Goal: Task Accomplishment & Management: Manage account settings

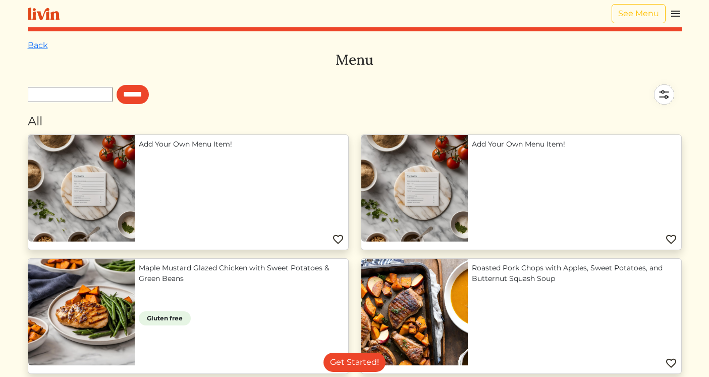
click at [677, 14] on img at bounding box center [676, 14] width 12 height 12
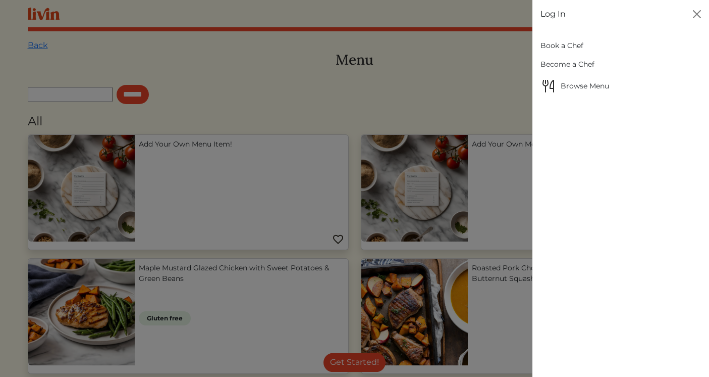
click at [556, 12] on link "Log In" at bounding box center [553, 14] width 25 height 12
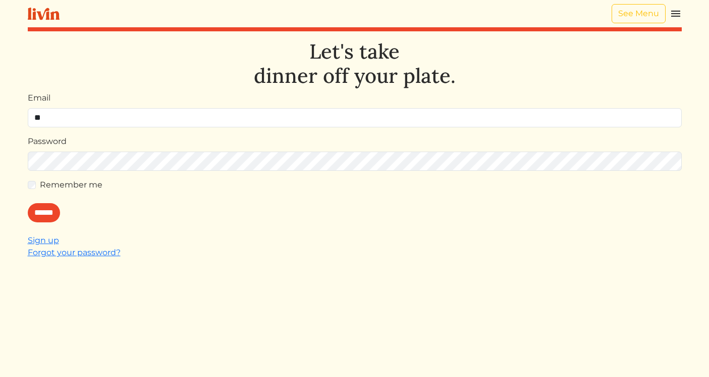
type input "**********"
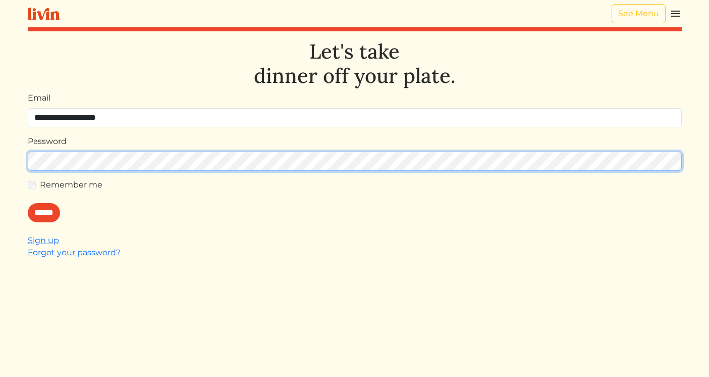
click at [28, 203] on input "******" at bounding box center [44, 212] width 32 height 19
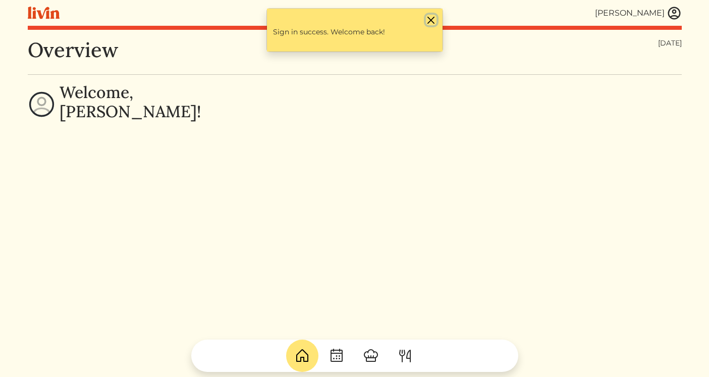
click at [434, 18] on button "Close" at bounding box center [431, 20] width 11 height 11
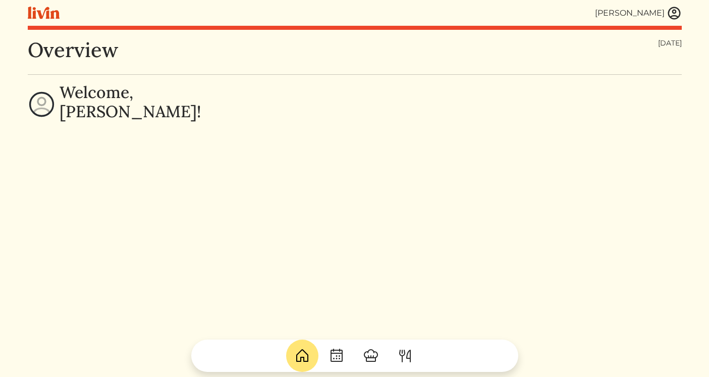
click at [679, 9] on img at bounding box center [674, 13] width 15 height 15
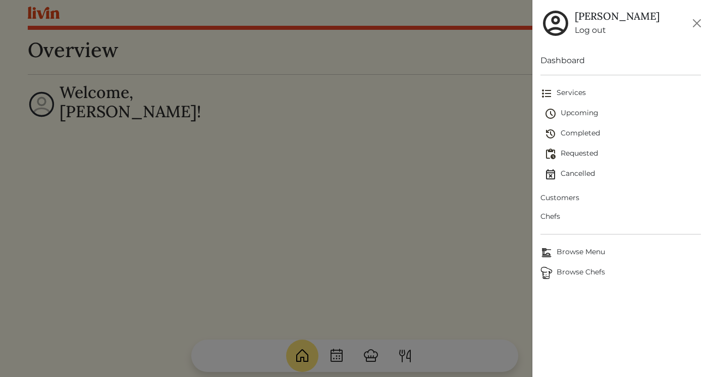
click at [566, 114] on span "Upcoming" at bounding box center [623, 114] width 156 height 12
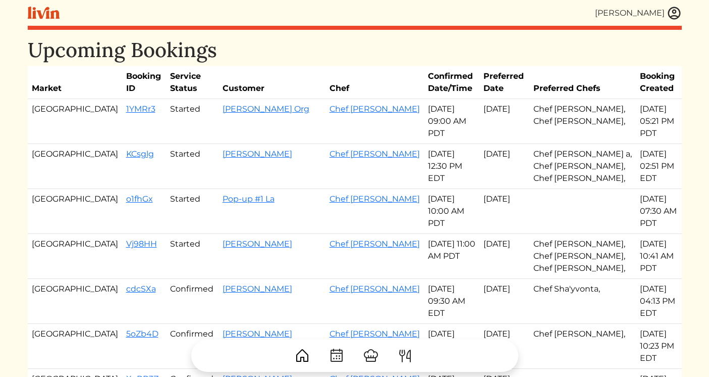
click at [668, 15] on img at bounding box center [674, 13] width 15 height 15
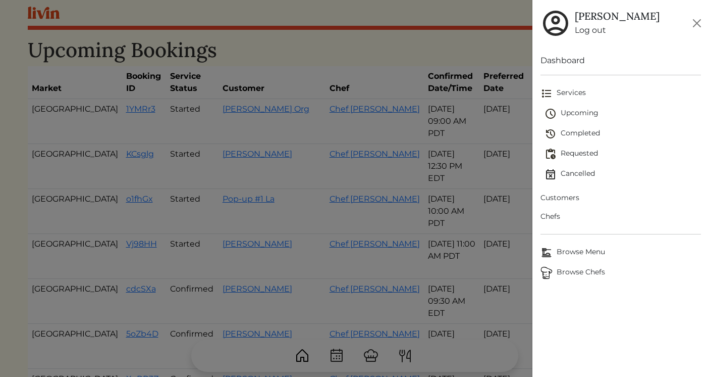
click at [548, 197] on span "Customers" at bounding box center [621, 197] width 161 height 11
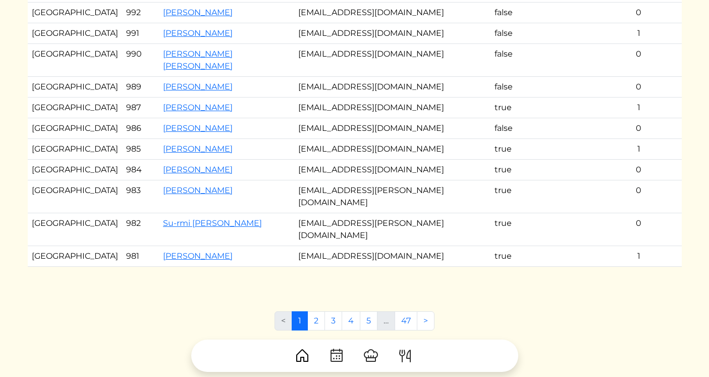
scroll to position [238, 0]
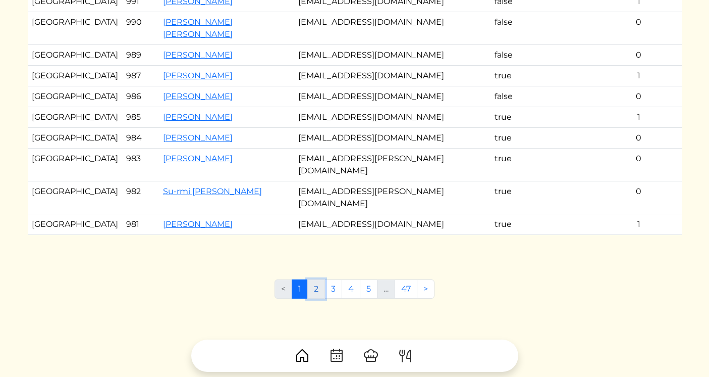
click at [321, 279] on link "2" at bounding box center [316, 288] width 18 height 19
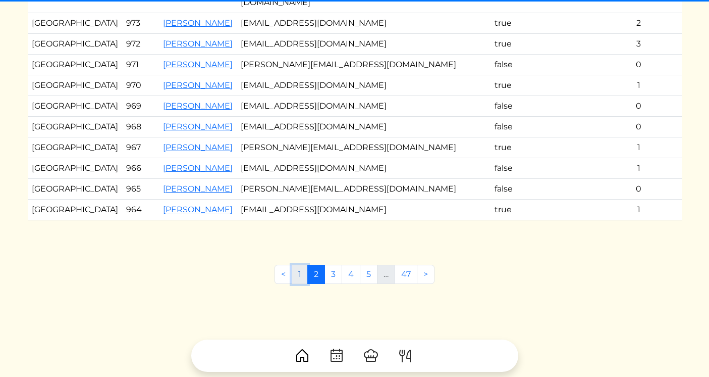
click at [301, 264] on link "1" at bounding box center [300, 273] width 16 height 19
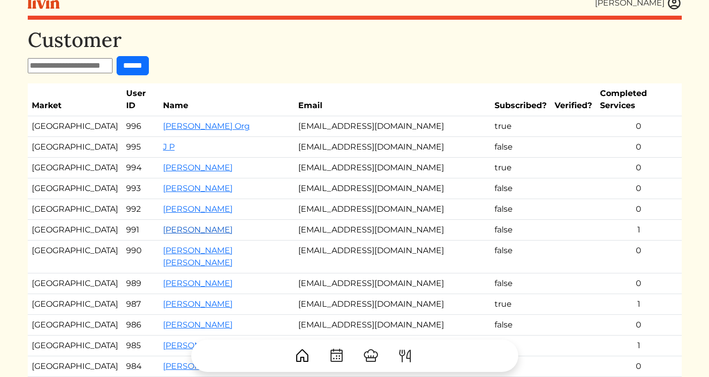
scroll to position [11, 0]
click at [353, 178] on td "[EMAIL_ADDRESS][DOMAIN_NAME]" at bounding box center [392, 188] width 196 height 21
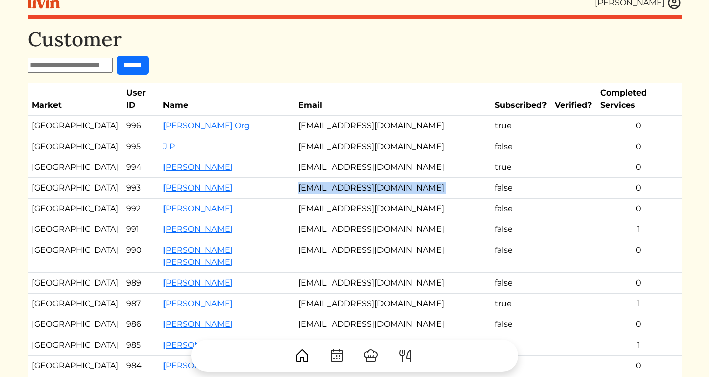
click at [353, 178] on td "[EMAIL_ADDRESS][DOMAIN_NAME]" at bounding box center [392, 188] width 196 height 21
copy tr "[EMAIL_ADDRESS][DOMAIN_NAME]"
click at [671, 7] on img at bounding box center [674, 2] width 15 height 15
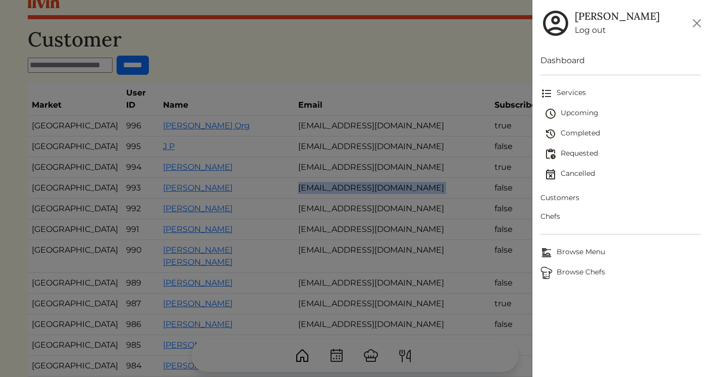
click at [561, 271] on span "Browse Chefs" at bounding box center [621, 273] width 161 height 12
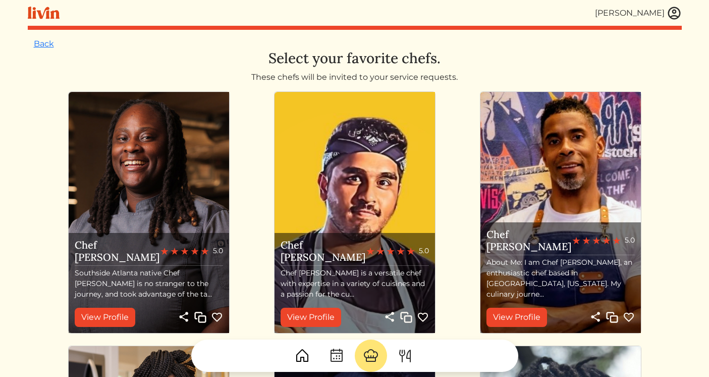
click at [672, 11] on img at bounding box center [674, 13] width 15 height 15
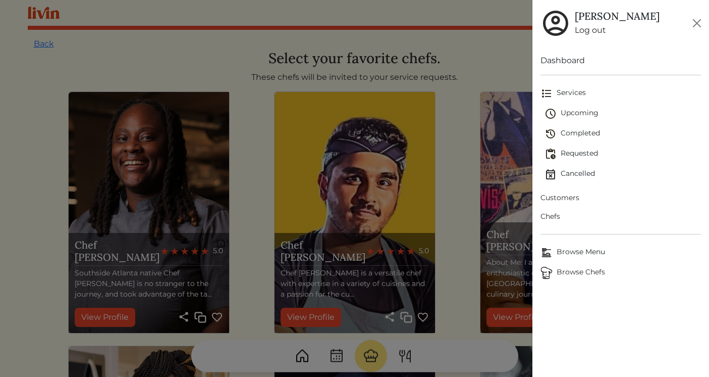
click at [564, 254] on span "Browse Menu" at bounding box center [621, 252] width 161 height 12
click at [565, 253] on span "Browse Menu" at bounding box center [621, 252] width 161 height 12
click at [568, 252] on span "Browse Menu" at bounding box center [621, 252] width 161 height 12
click at [460, 71] on div at bounding box center [354, 188] width 709 height 377
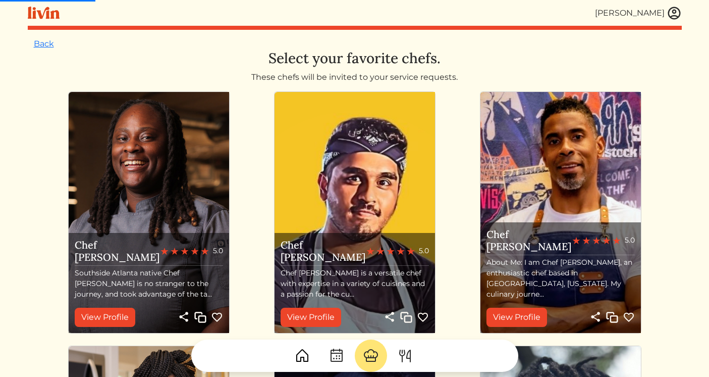
click at [673, 16] on img at bounding box center [674, 13] width 15 height 15
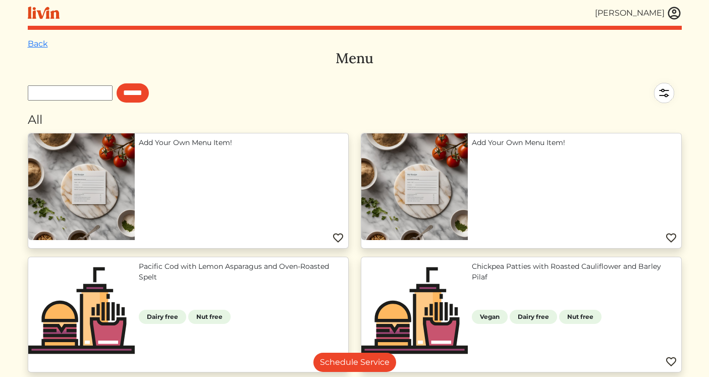
click at [511, 85] on div "******" at bounding box center [355, 92] width 654 height 35
